Goal: Task Accomplishment & Management: Use online tool/utility

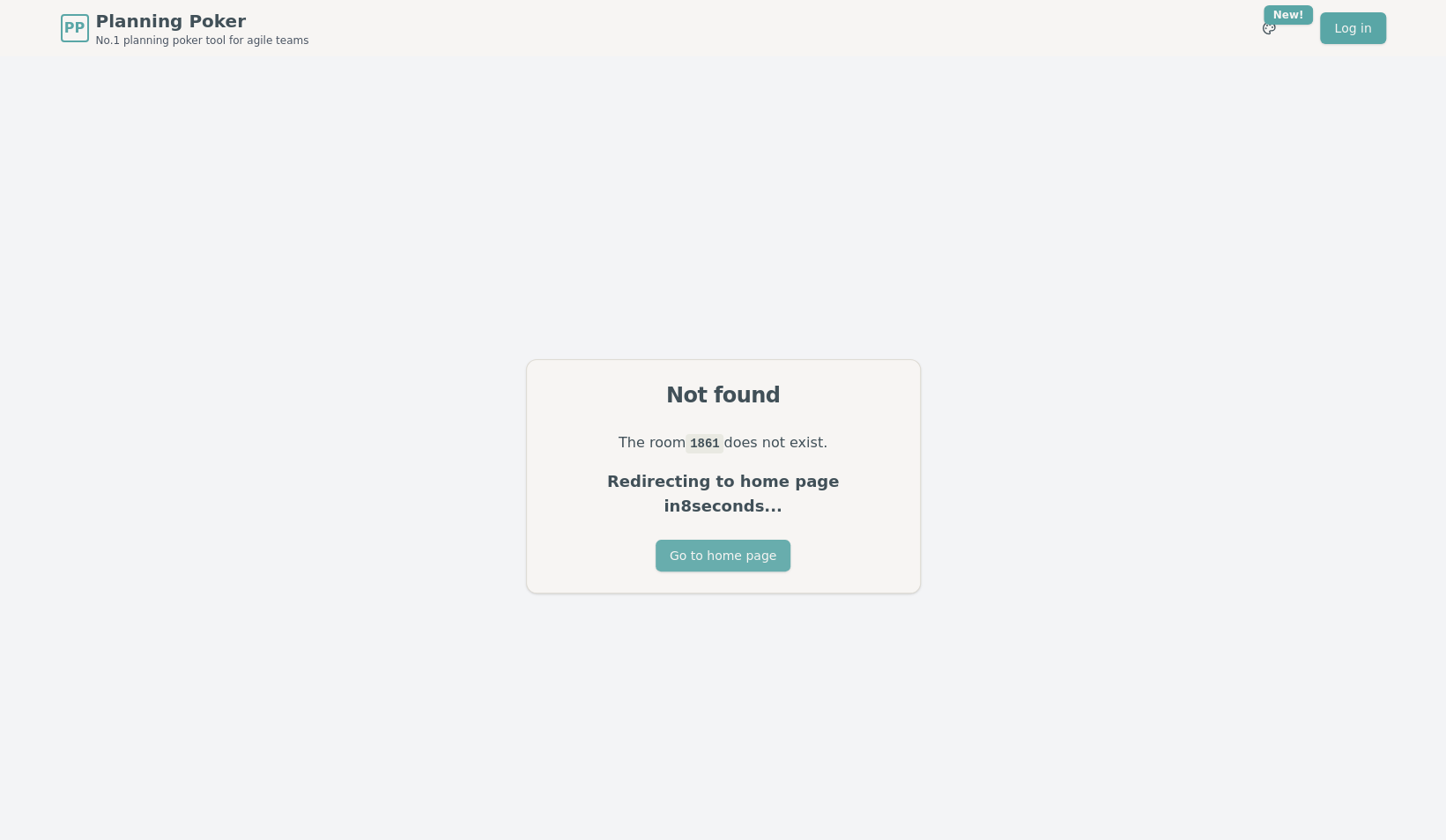
click at [735, 548] on button "Go to home page" at bounding box center [723, 556] width 134 height 31
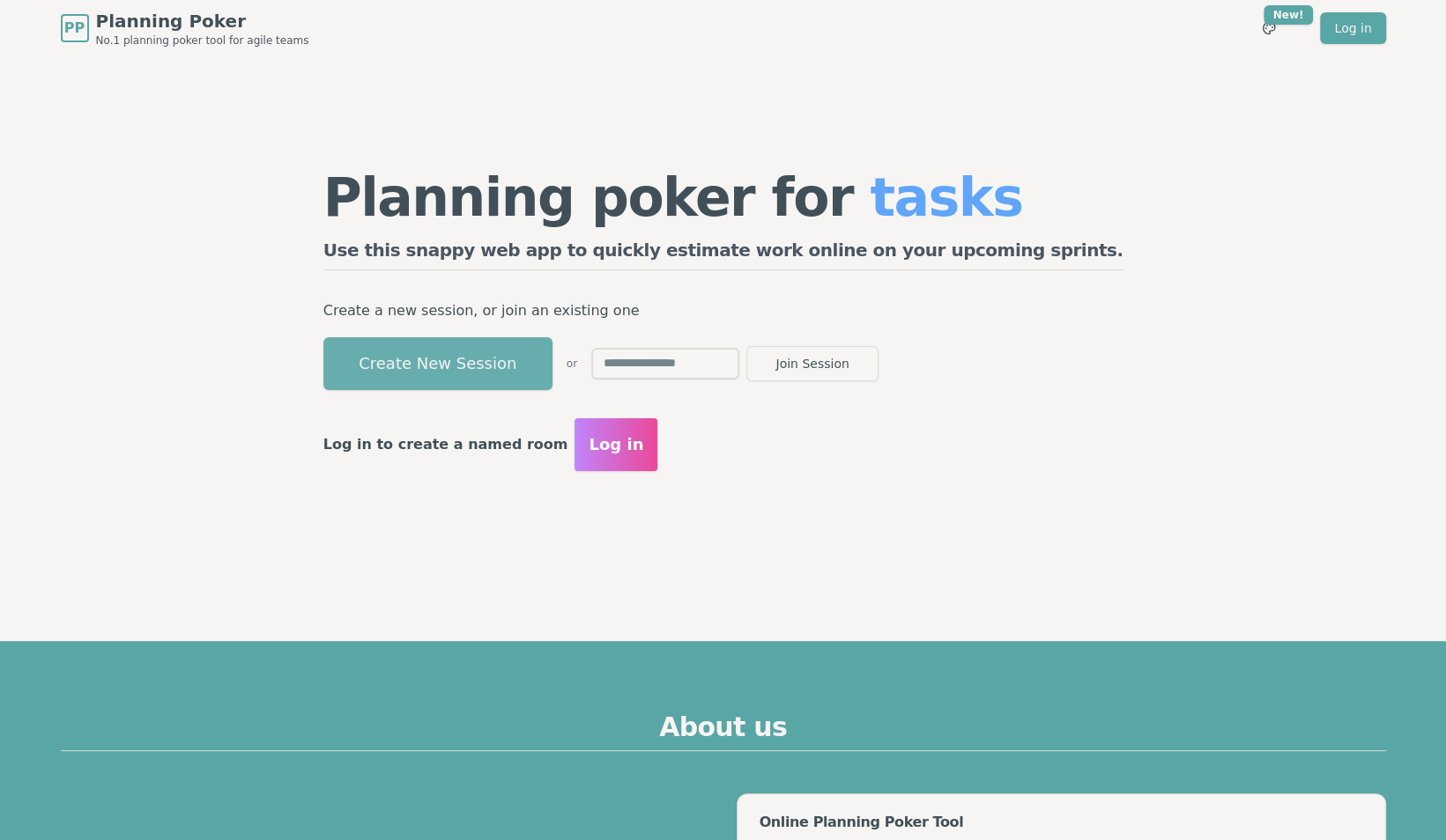
click at [514, 367] on button "Create New Session" at bounding box center [437, 363] width 229 height 52
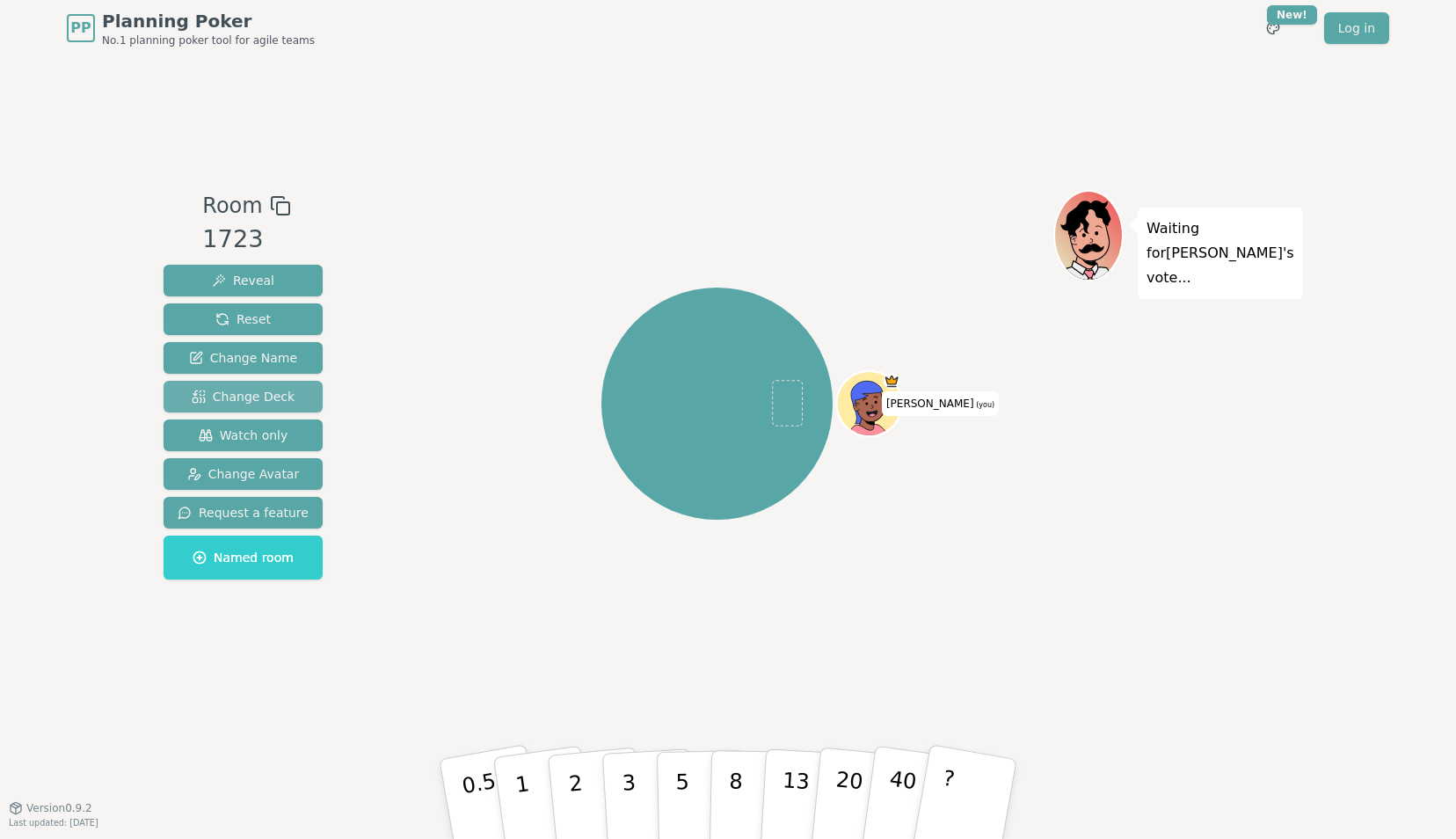
click at [259, 403] on span "Change Deck" at bounding box center [243, 396] width 103 height 17
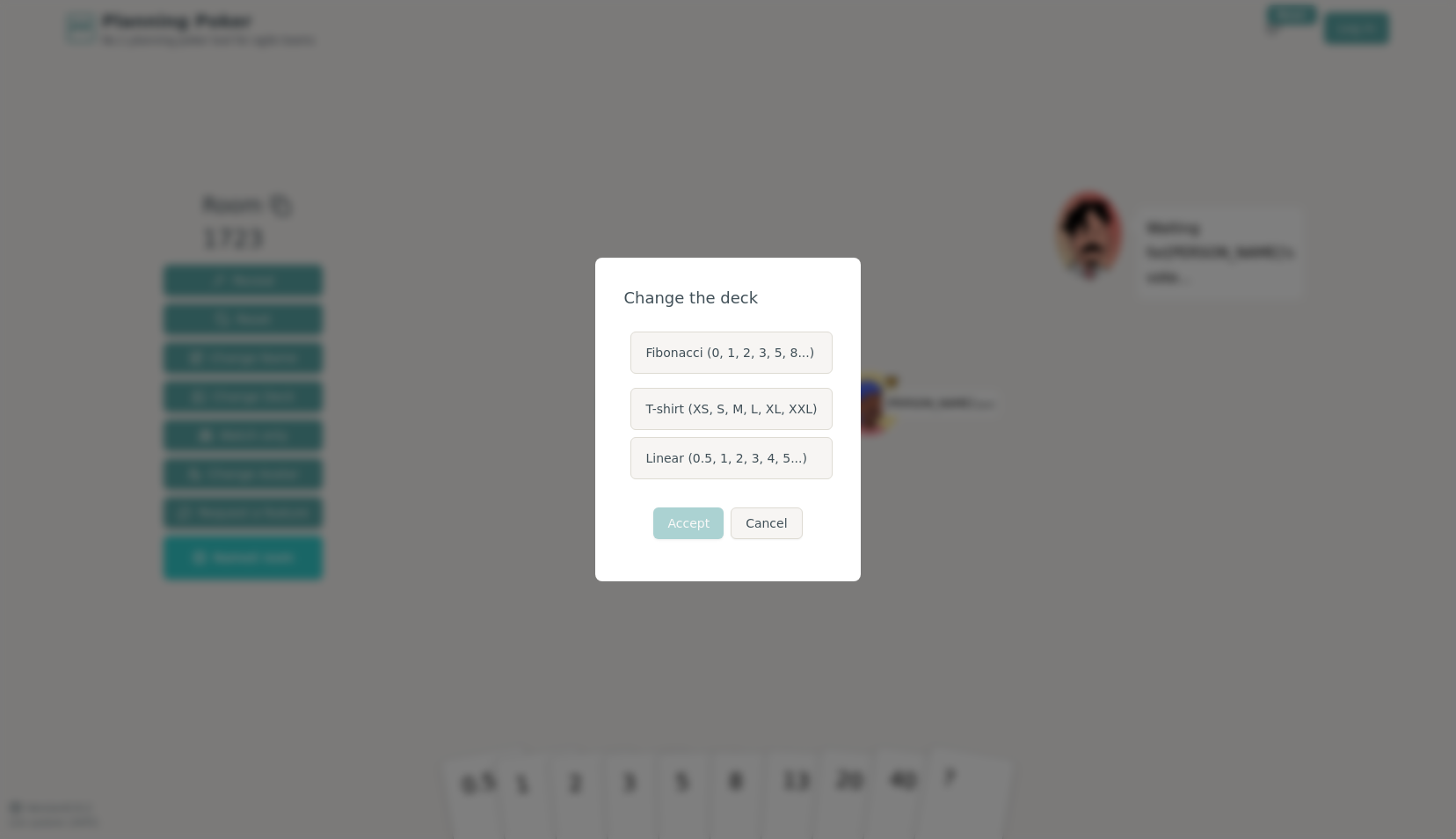
click at [751, 462] on label "Linear (0.5, 1, 2, 3, 4, 5...)" at bounding box center [730, 459] width 201 height 42
click at [637, 462] on button "Linear (0.5, 1, 2, 3, 4, 5...)" at bounding box center [629, 458] width 14 height 14
click at [680, 521] on button "Accept" at bounding box center [688, 523] width 71 height 31
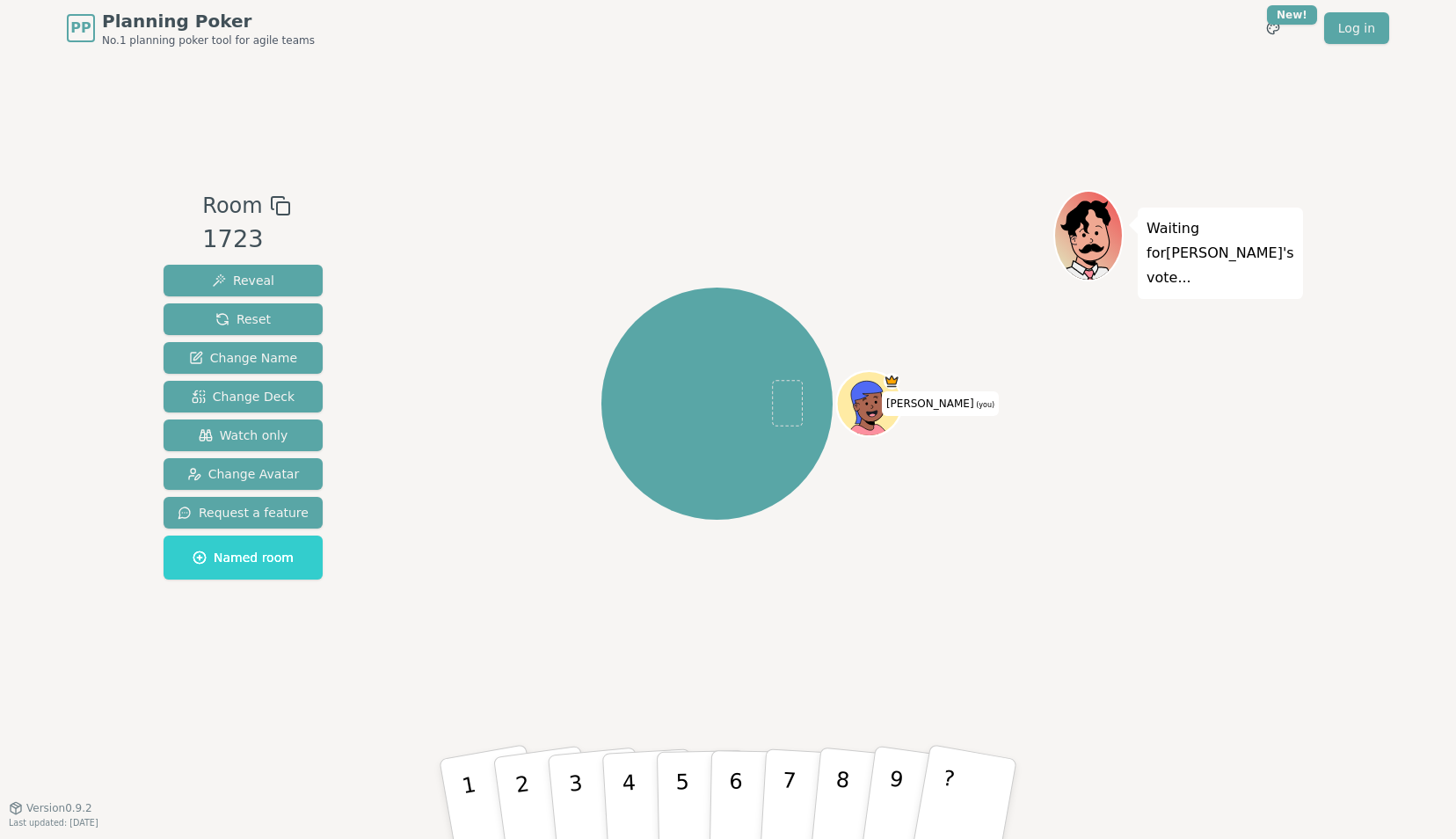
click at [271, 206] on icon at bounding box center [280, 206] width 21 height 21
click at [276, 208] on icon at bounding box center [280, 206] width 21 height 21
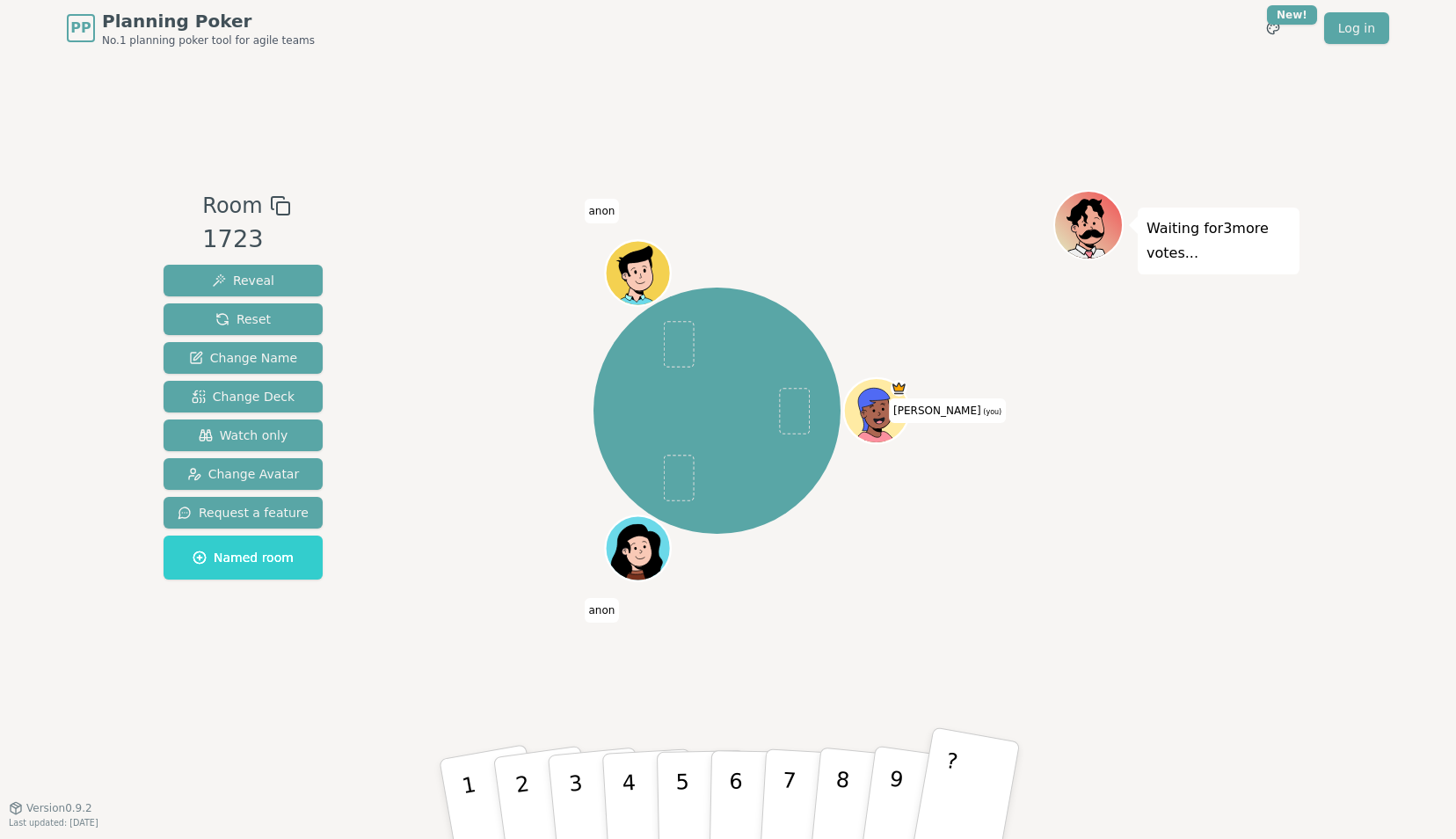
drag, startPoint x: 955, startPoint y: 810, endPoint x: 976, endPoint y: 810, distance: 21.0
click at [956, 810] on button "?" at bounding box center [966, 799] width 110 height 145
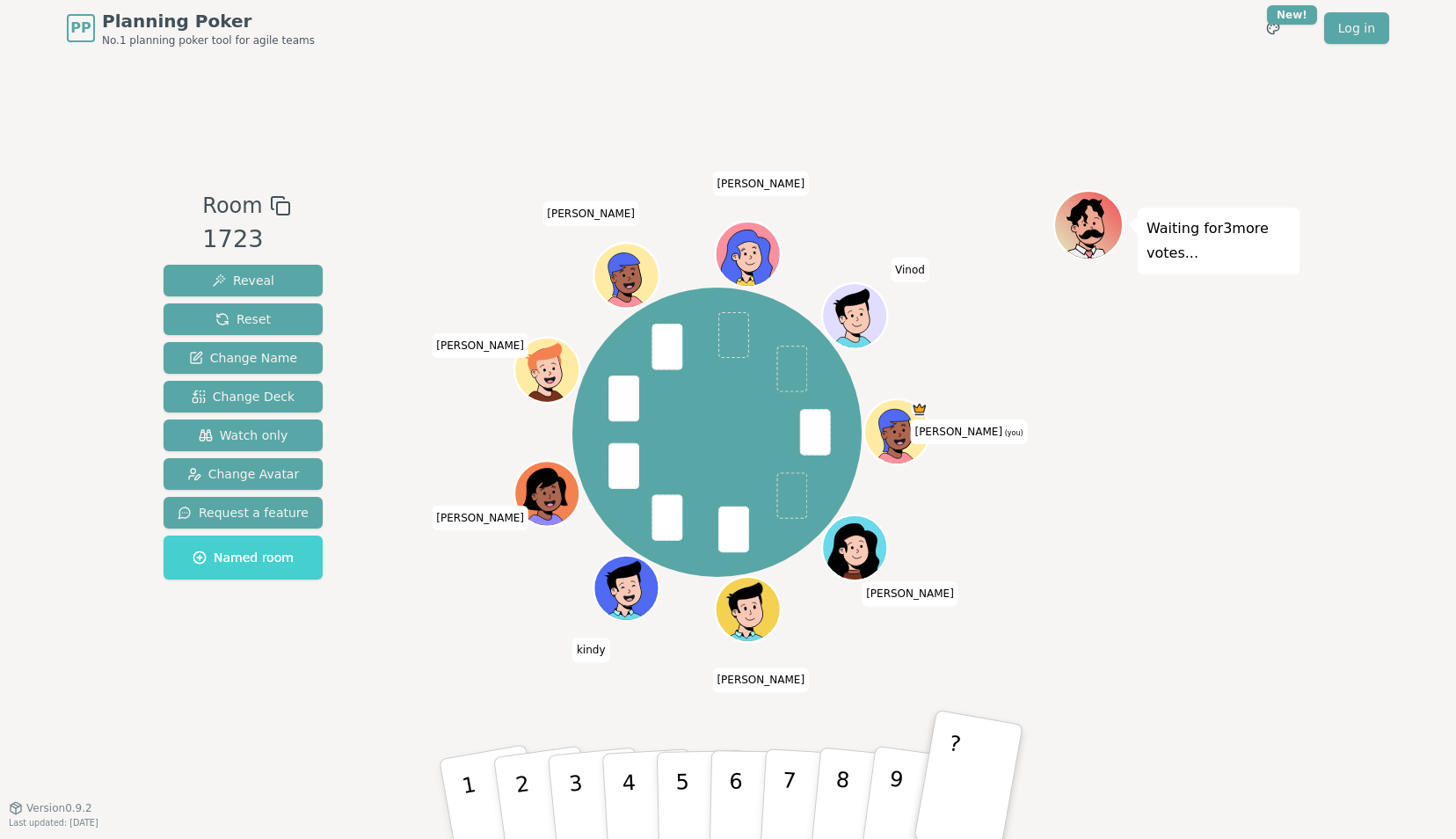
click at [238, 568] on button "Named room" at bounding box center [243, 558] width 159 height 44
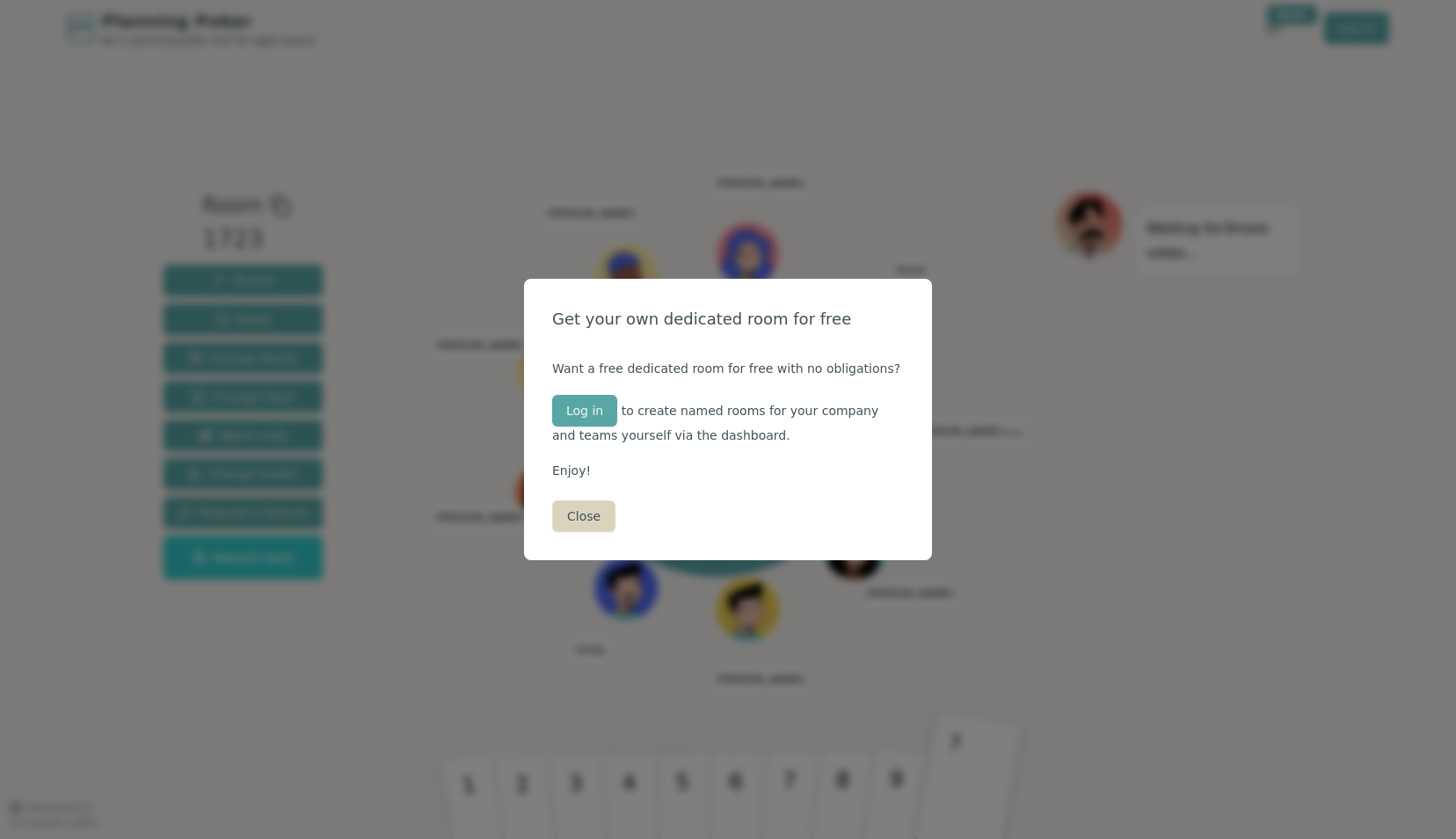
click at [588, 512] on button "Close" at bounding box center [583, 516] width 63 height 31
